Goal: Transaction & Acquisition: Purchase product/service

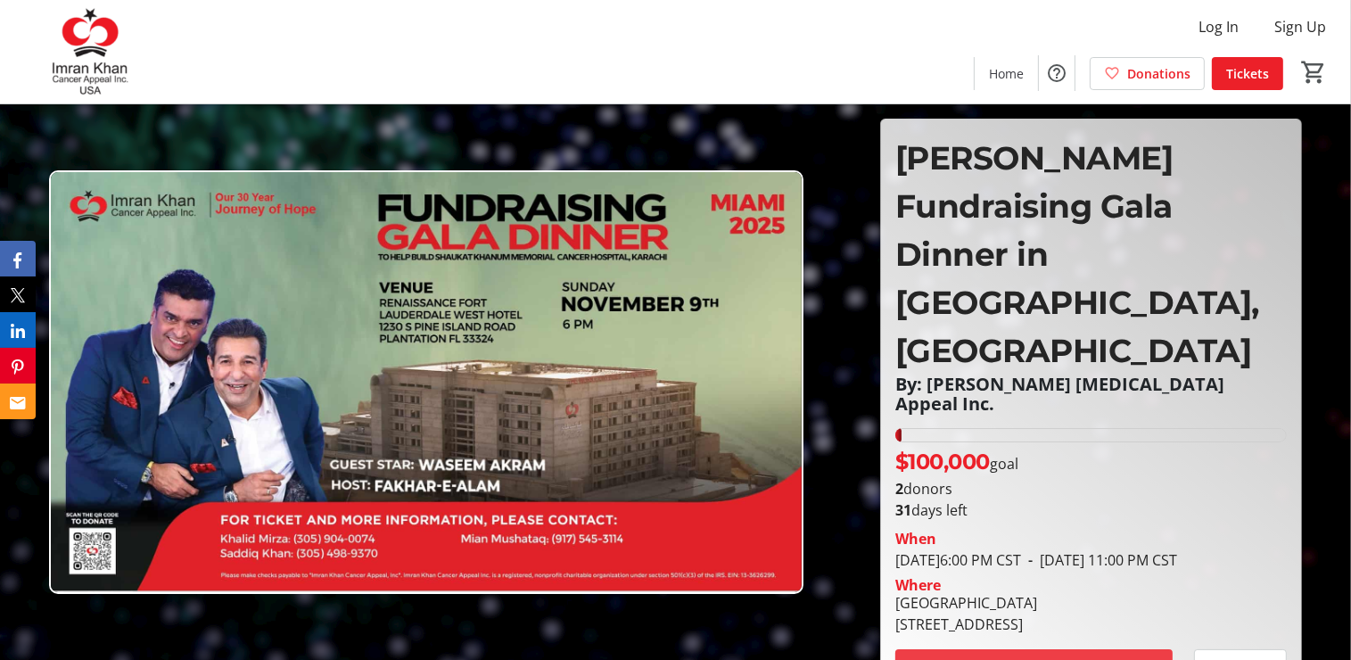
click at [1108, 646] on span at bounding box center [1033, 667] width 277 height 43
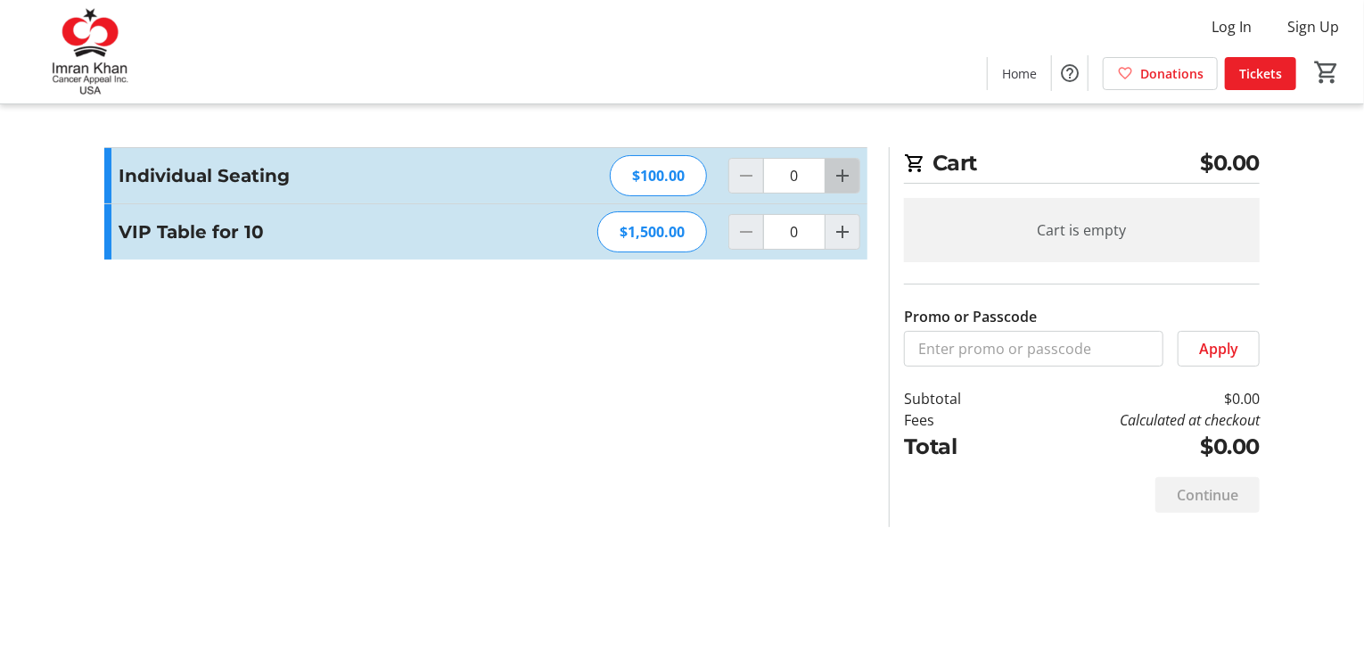
click at [846, 177] on mat-icon "Increment by one" at bounding box center [842, 175] width 21 height 21
type input "1"
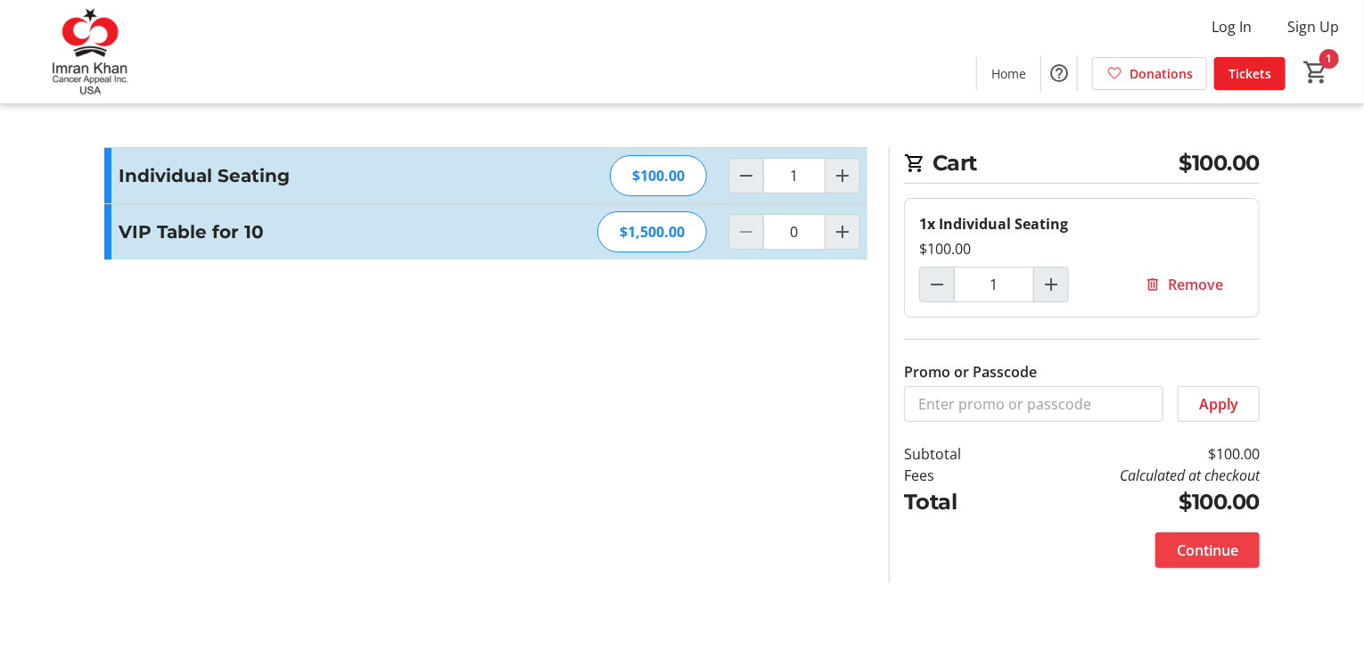
click at [1195, 559] on span at bounding box center [1208, 550] width 104 height 43
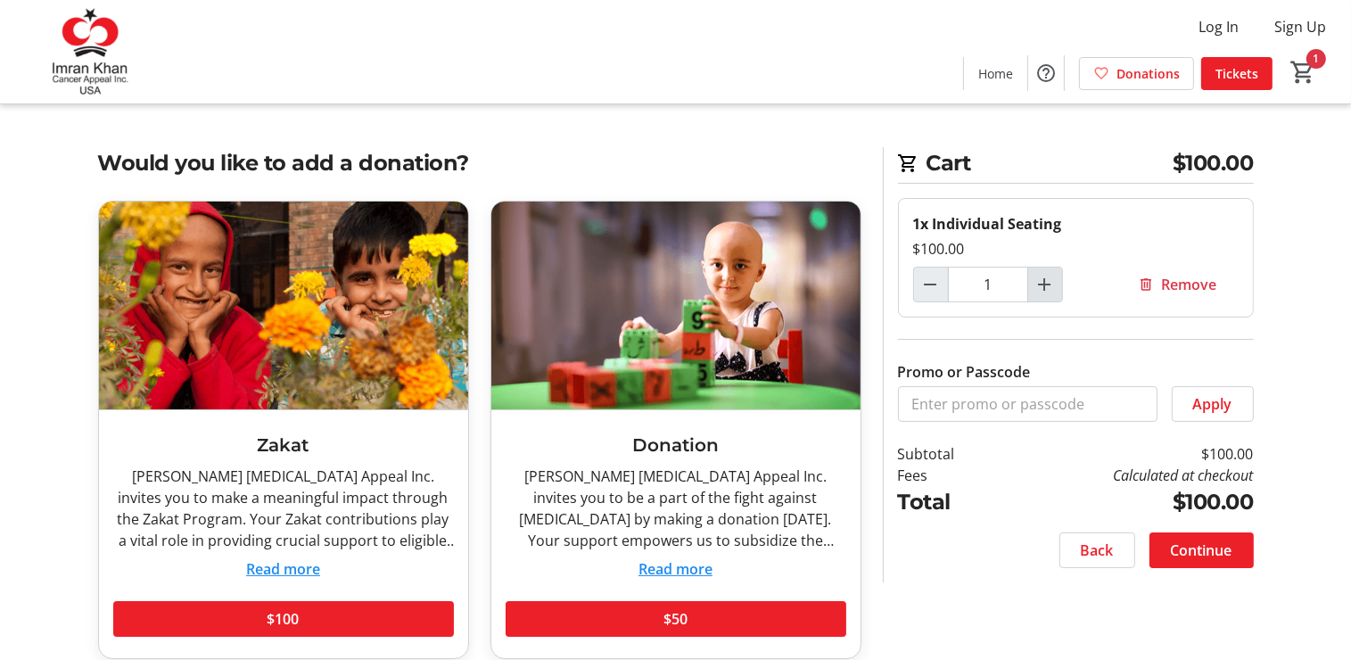
click at [1054, 284] on mat-icon "Increment by one" at bounding box center [1044, 284] width 21 height 21
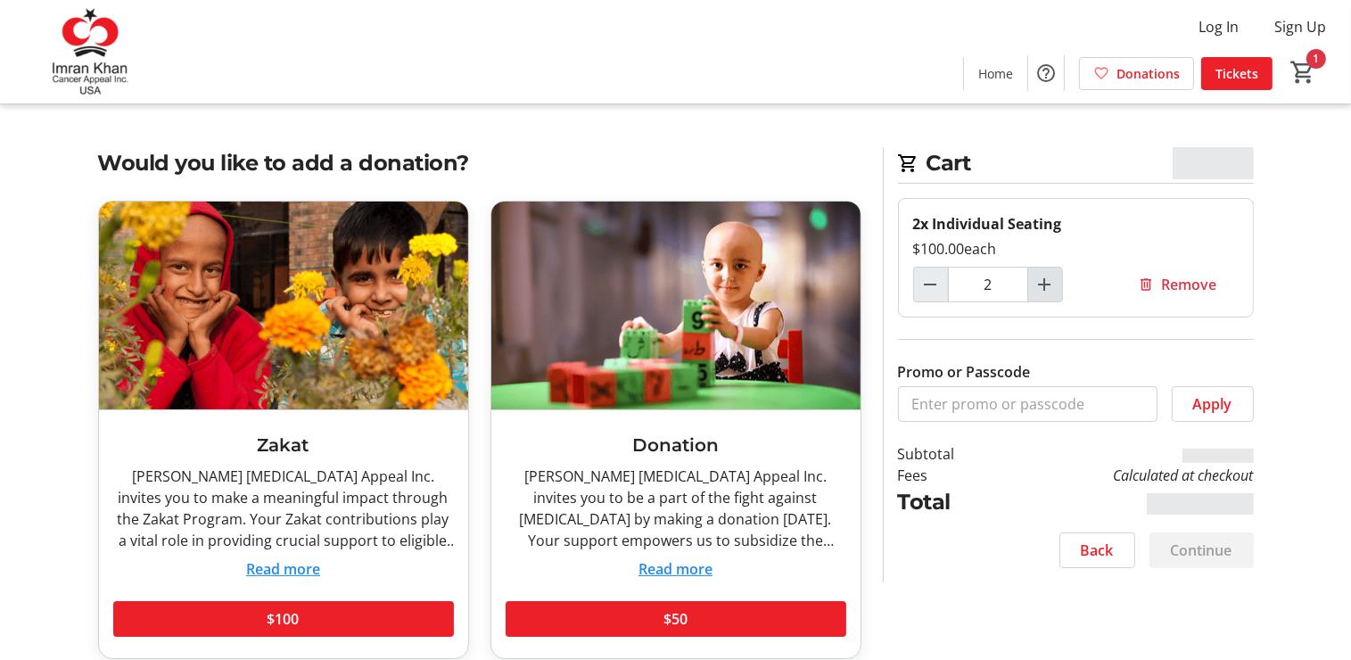
click at [1054, 284] on mat-icon "Increment by one" at bounding box center [1044, 284] width 21 height 21
type input "3"
click at [1195, 555] on span "Continue" at bounding box center [1202, 549] width 62 height 21
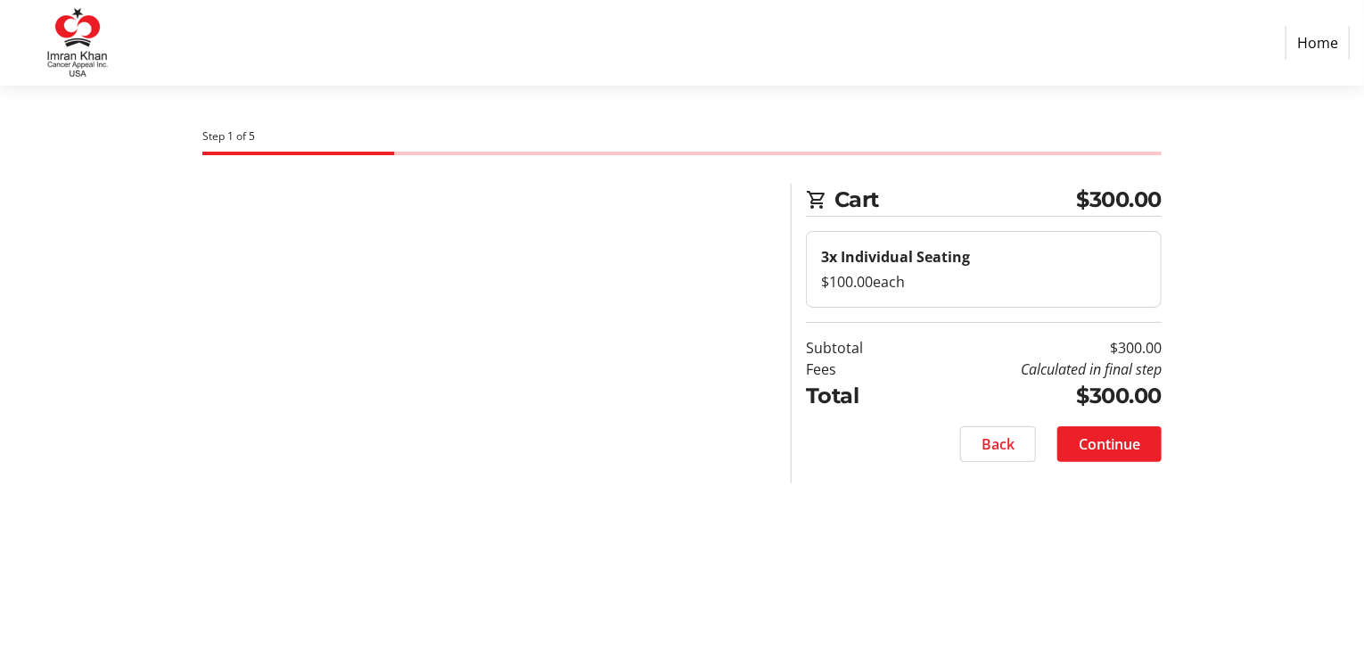
select select "US"
